Goal: Information Seeking & Learning: Learn about a topic

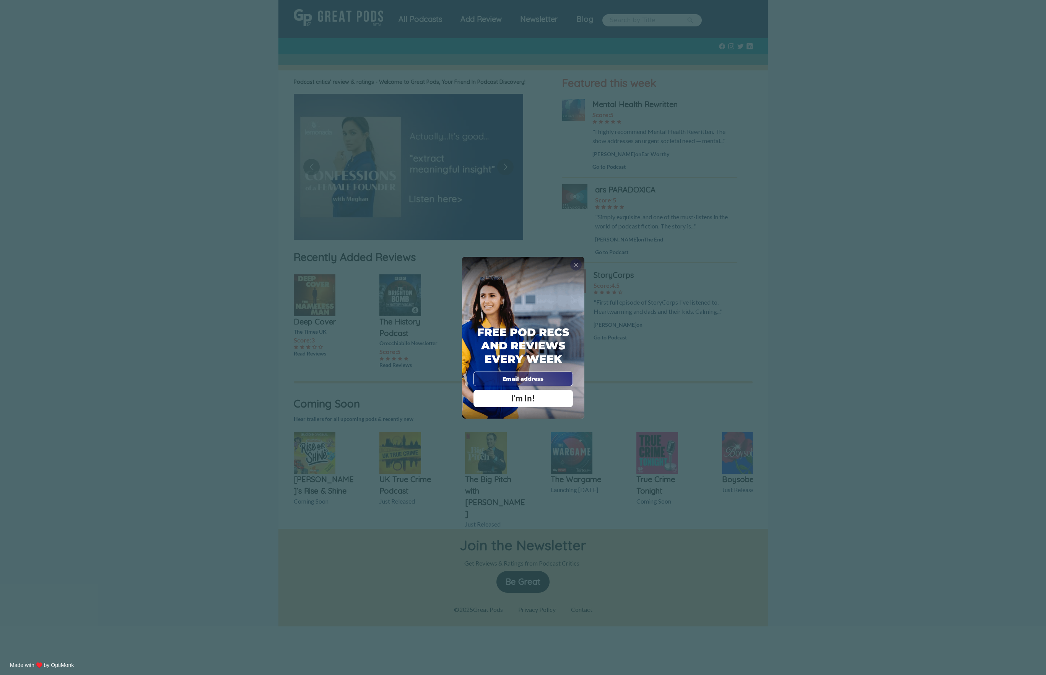
click at [575, 264] on span "X" at bounding box center [575, 265] width 5 height 8
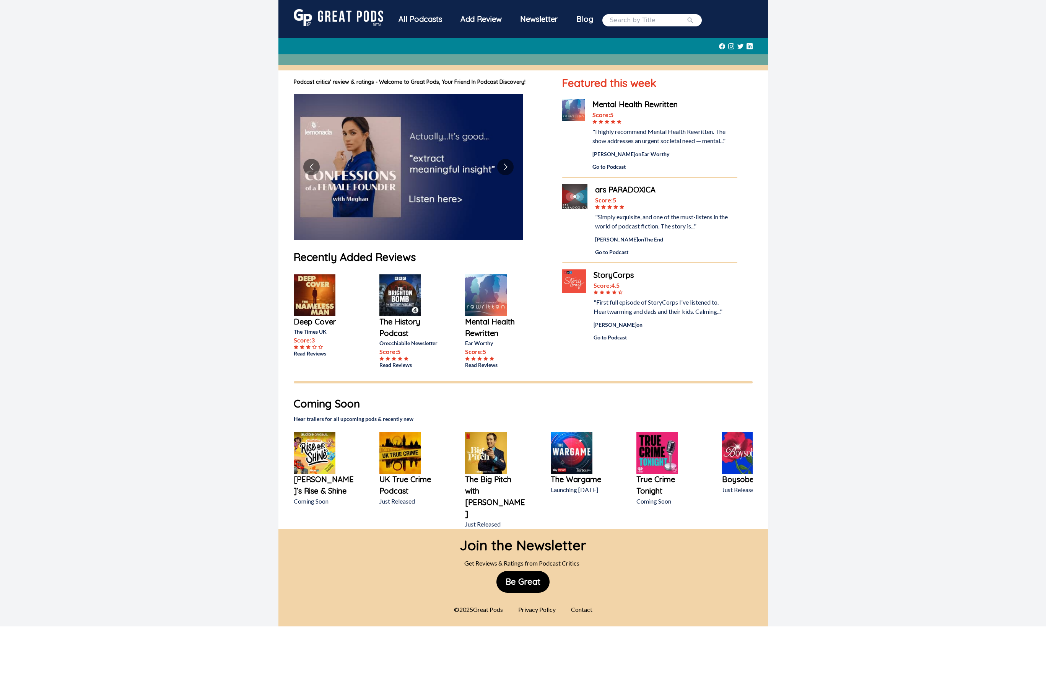
click at [389, 29] on div "All Podcasts" at bounding box center [420, 19] width 62 height 20
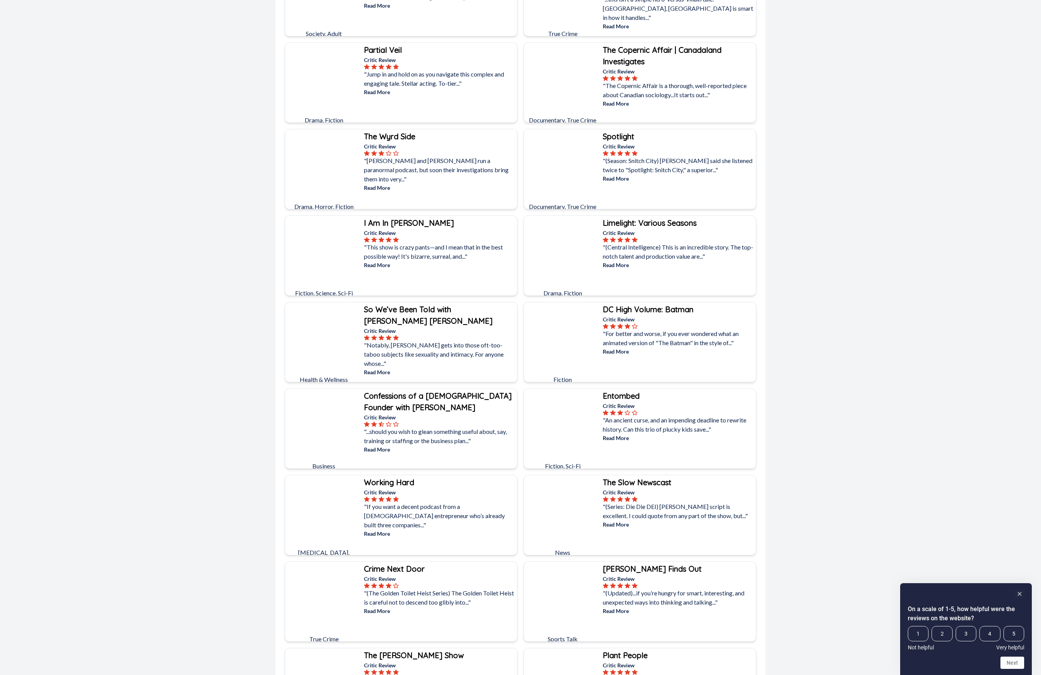
scroll to position [3051, 0]
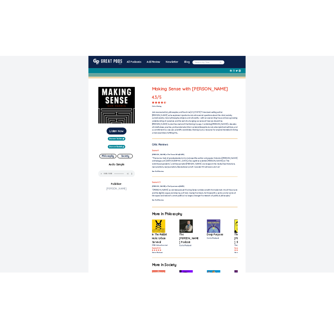
scroll to position [5, 0]
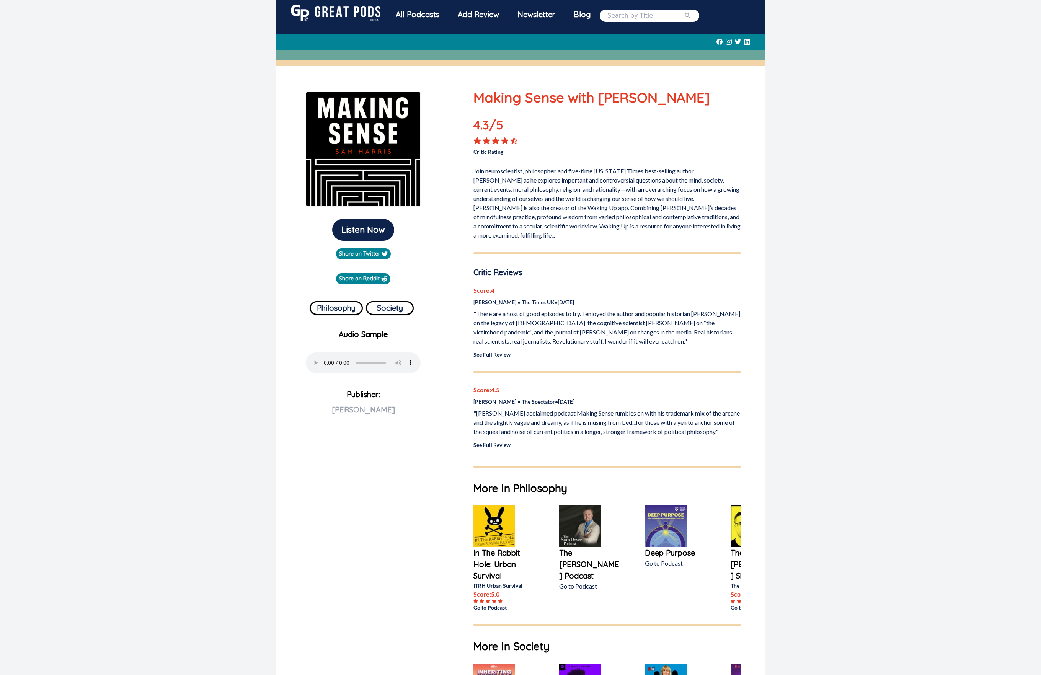
click at [504, 358] on link "See Full Review" at bounding box center [491, 354] width 37 height 7
click at [368, 241] on button "Listen Now" at bounding box center [363, 230] width 62 height 22
